Goal: Information Seeking & Learning: Learn about a topic

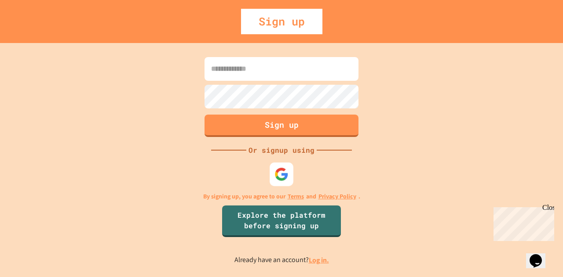
click at [278, 175] on img at bounding box center [281, 174] width 14 height 14
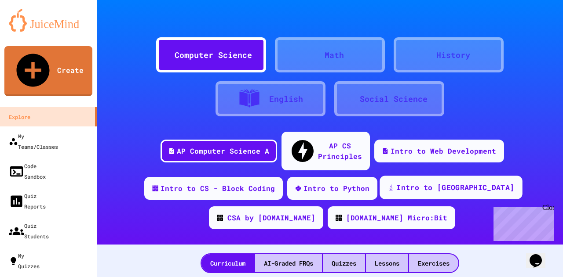
scroll to position [88, 0]
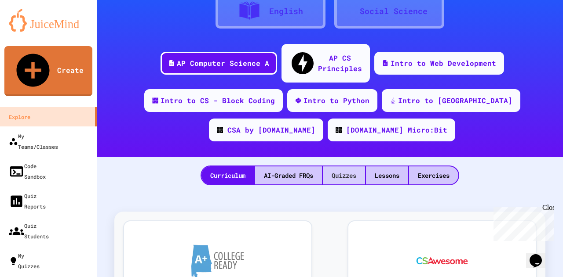
click at [350, 167] on div "Quizzes" at bounding box center [344, 176] width 42 height 18
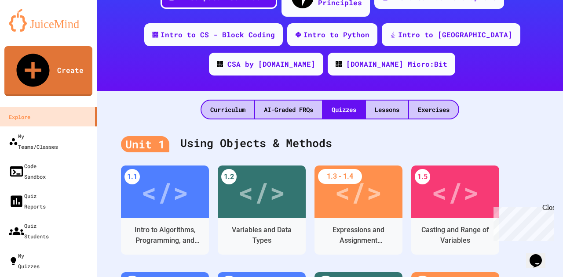
scroll to position [176, 0]
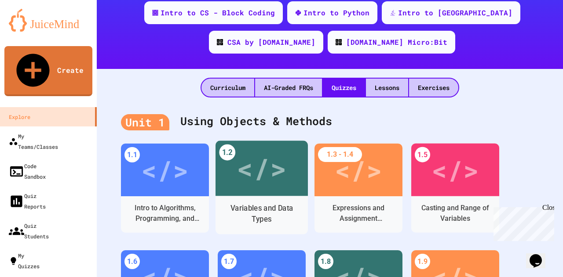
click at [254, 162] on div "</>" at bounding box center [262, 169] width 50 height 42
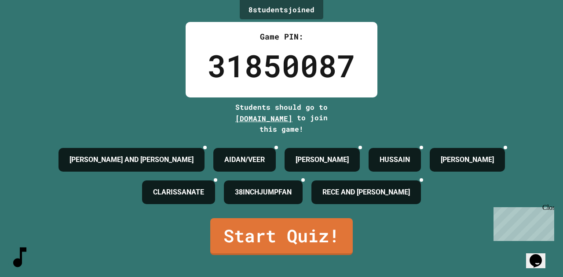
click at [7, 252] on icon "SpeedDial basic example" at bounding box center [7, 252] width 0 height 0
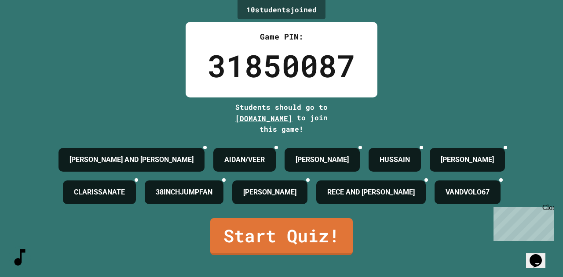
click at [423, 19] on div "10 student s joined Game PIN: 31850087 Students should go to [DOMAIN_NAME] to j…" at bounding box center [281, 138] width 563 height 277
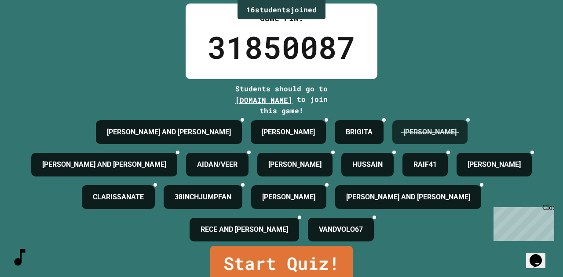
scroll to position [62, 0]
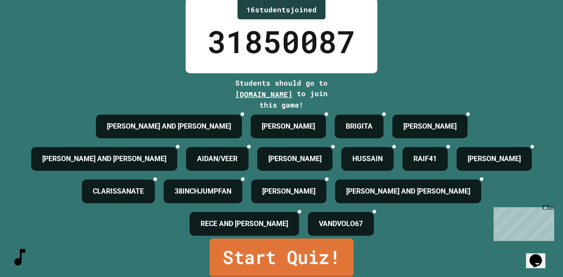
click at [259, 250] on link "Start Quiz!" at bounding box center [281, 258] width 144 height 39
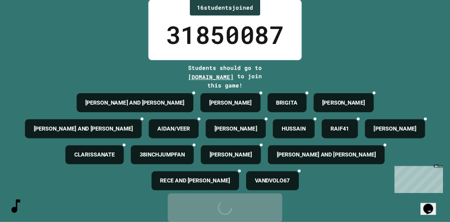
scroll to position [0, 0]
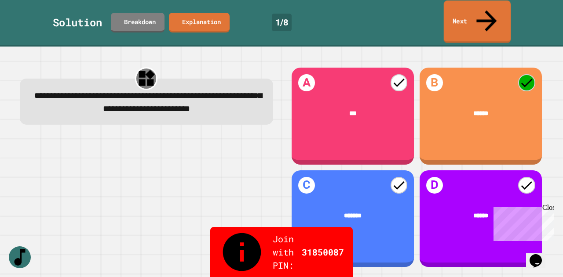
click at [472, 7] on link "Next" at bounding box center [477, 21] width 67 height 43
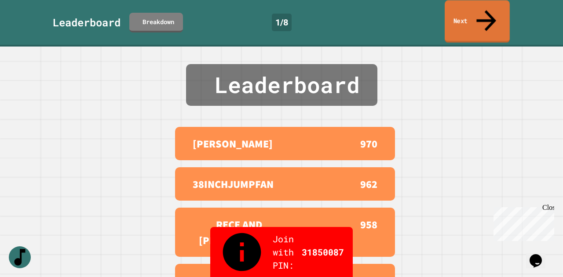
click at [464, 8] on link "Next" at bounding box center [477, 21] width 65 height 43
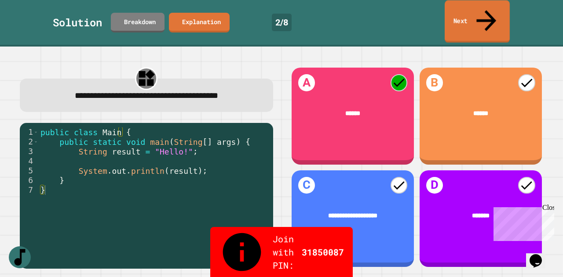
click at [475, 12] on link "Next" at bounding box center [477, 21] width 65 height 43
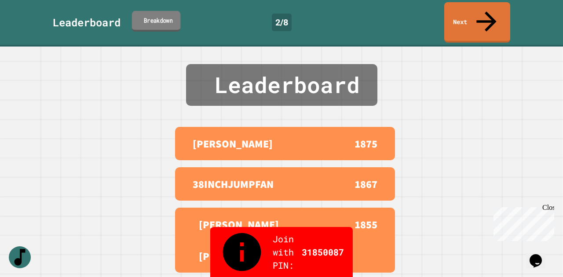
click at [163, 14] on link "Breakdown" at bounding box center [156, 21] width 48 height 21
click at [482, 10] on icon at bounding box center [486, 20] width 30 height 31
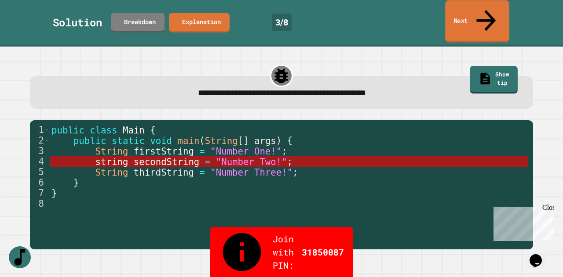
click at [475, 14] on link "Next" at bounding box center [477, 21] width 64 height 43
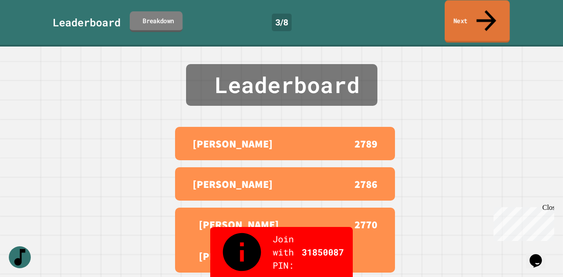
click at [160, 13] on link "Breakdown" at bounding box center [156, 21] width 53 height 21
click at [467, 11] on link "Next" at bounding box center [477, 21] width 65 height 43
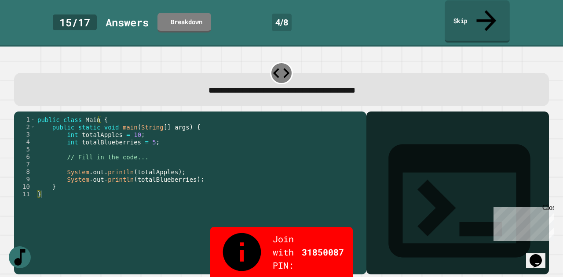
click at [472, 11] on link "Skip" at bounding box center [477, 21] width 65 height 43
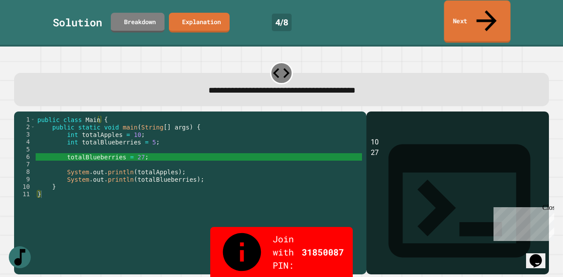
click at [467, 8] on link "Next" at bounding box center [477, 21] width 66 height 43
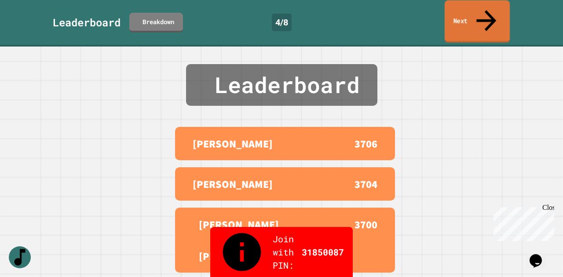
click at [458, 9] on link "Next" at bounding box center [477, 21] width 65 height 43
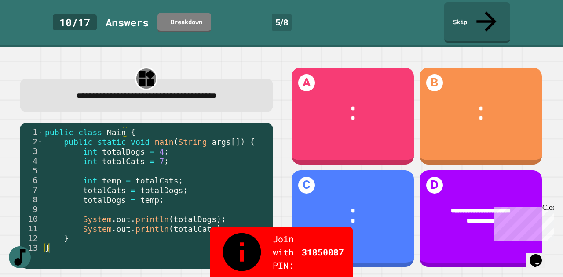
click at [549, 208] on div "Close" at bounding box center [547, 209] width 11 height 11
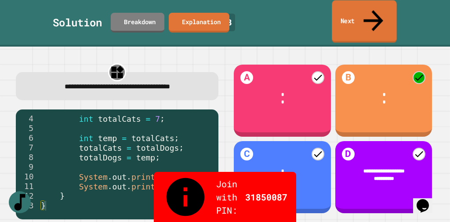
click at [366, 7] on link "Next" at bounding box center [364, 21] width 65 height 43
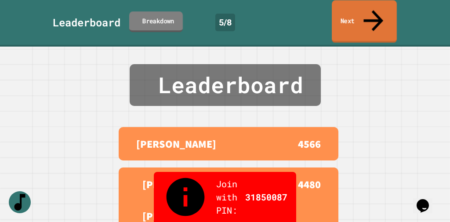
click at [150, 11] on link "Breakdown" at bounding box center [156, 21] width 54 height 21
click at [357, 9] on link "Next" at bounding box center [364, 21] width 62 height 43
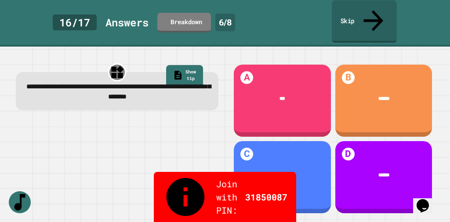
click at [359, 10] on link "Skip" at bounding box center [364, 21] width 65 height 43
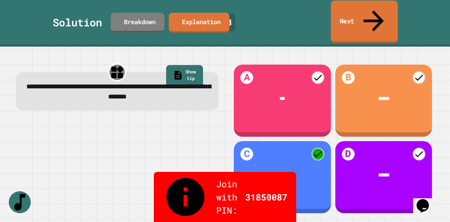
click at [359, 11] on link "Next" at bounding box center [364, 21] width 67 height 43
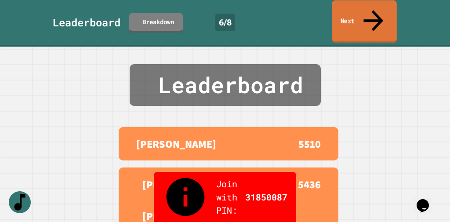
click at [354, 14] on link "Next" at bounding box center [364, 21] width 65 height 43
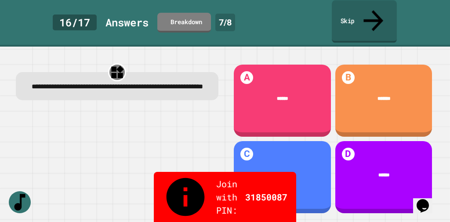
click at [352, 10] on link "Skip" at bounding box center [364, 21] width 65 height 43
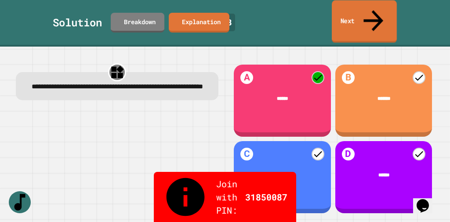
click at [368, 11] on link "Next" at bounding box center [364, 21] width 65 height 43
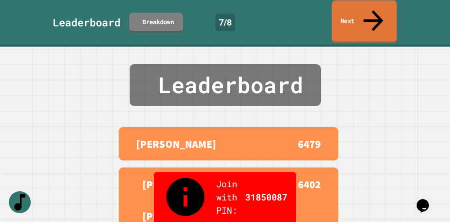
click at [372, 11] on icon at bounding box center [373, 20] width 29 height 31
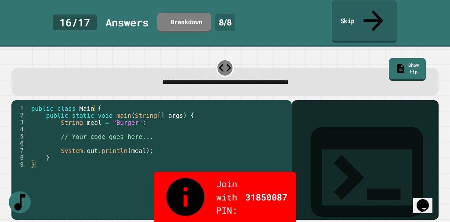
click at [353, 14] on link "Skip" at bounding box center [364, 21] width 65 height 43
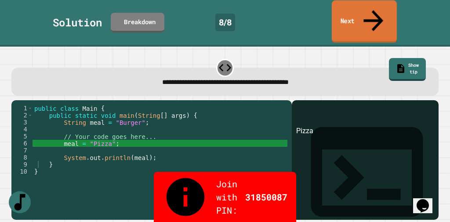
click at [357, 16] on link "Next" at bounding box center [364, 21] width 65 height 43
